Goal: Task Accomplishment & Management: Manage account settings

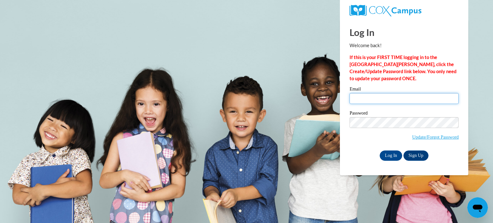
click at [382, 100] on input "Email" at bounding box center [403, 98] width 109 height 11
type input "Izabelleon77@gmail.com"
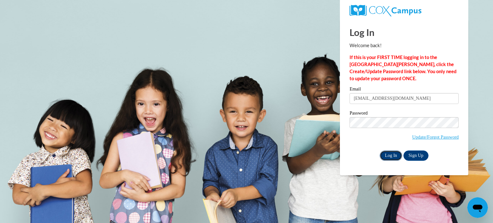
click at [387, 154] on input "Log In" at bounding box center [390, 155] width 22 height 10
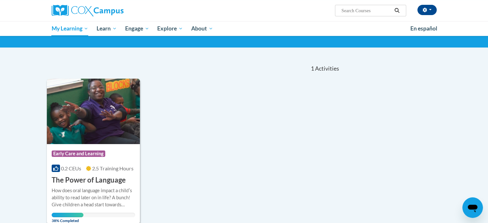
scroll to position [37, 0]
